Goal: Find specific page/section: Find specific page/section

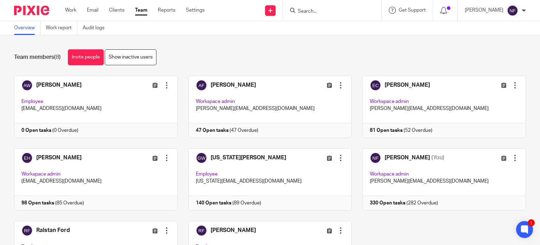
click at [322, 11] on input "Search" at bounding box center [328, 11] width 63 height 6
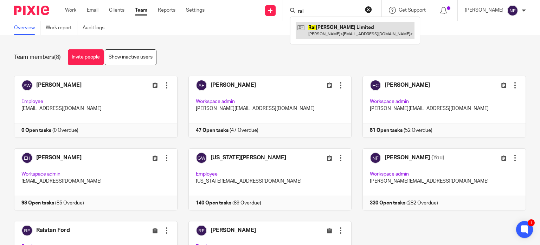
type input "ral"
click at [334, 28] on link at bounding box center [355, 30] width 119 height 16
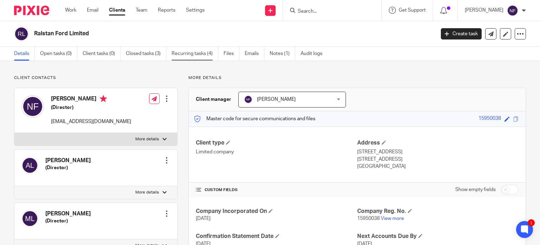
click at [194, 57] on link "Recurring tasks (4)" at bounding box center [195, 54] width 47 height 14
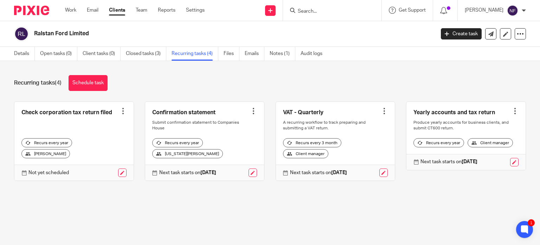
click at [323, 8] on input "Search" at bounding box center [328, 11] width 63 height 6
